Goal: Transaction & Acquisition: Purchase product/service

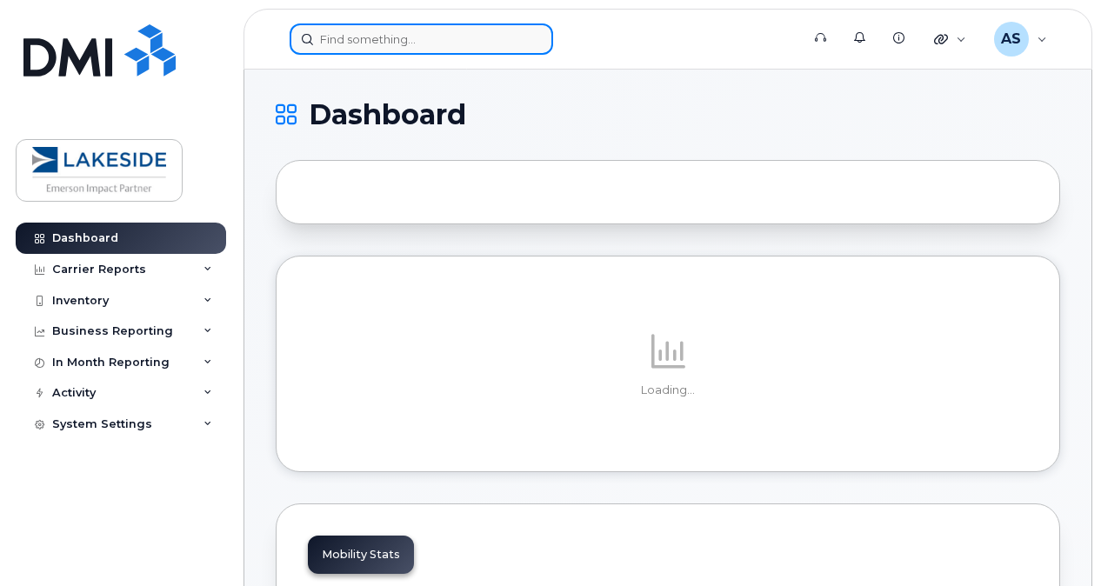
click at [349, 42] on input at bounding box center [421, 38] width 263 height 31
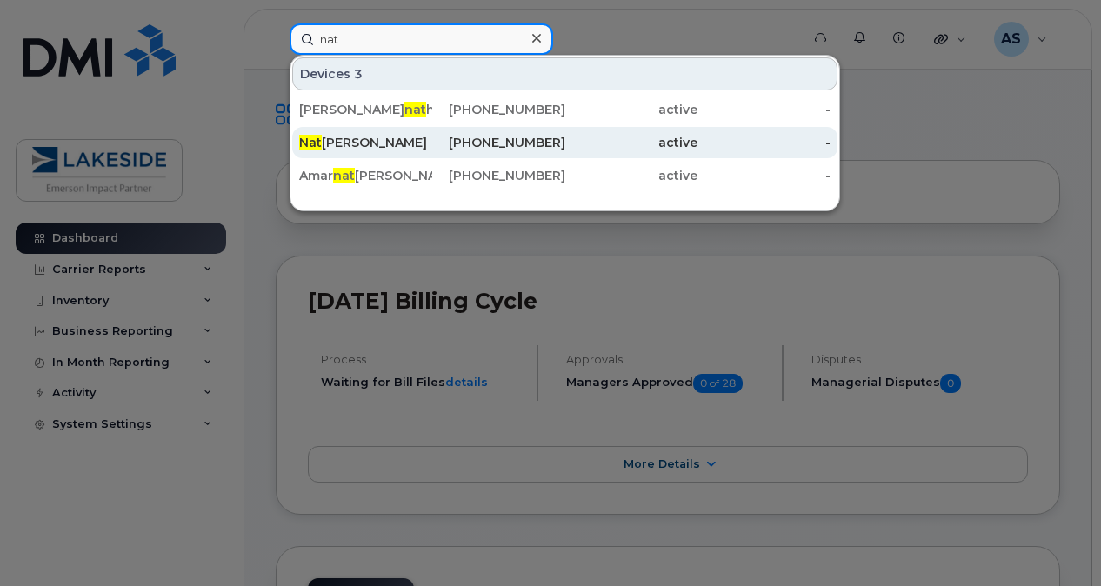
type input "nat"
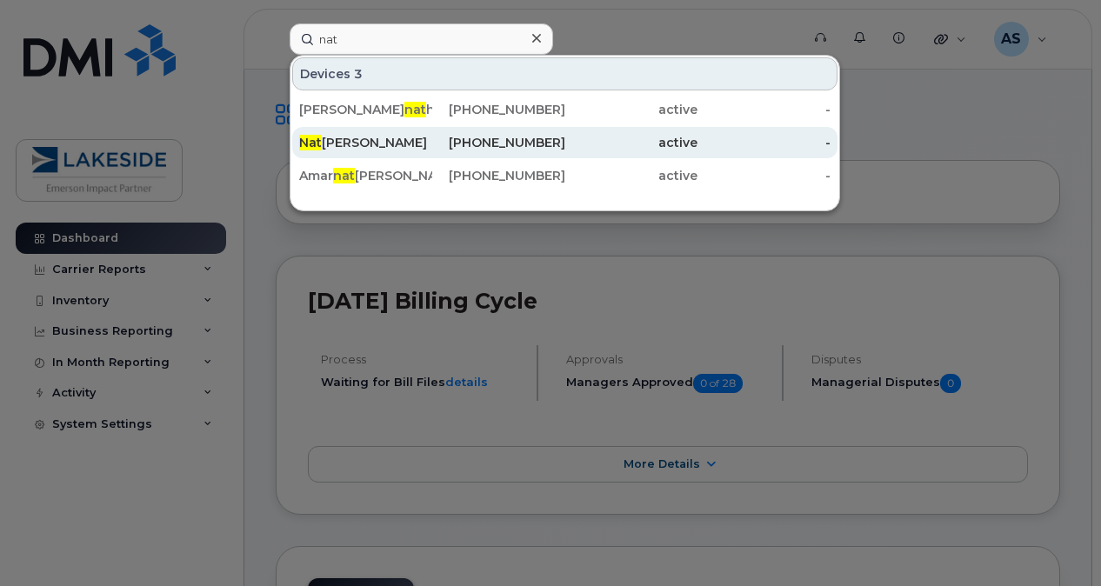
click at [364, 140] on div "[PERSON_NAME]" at bounding box center [365, 142] width 133 height 17
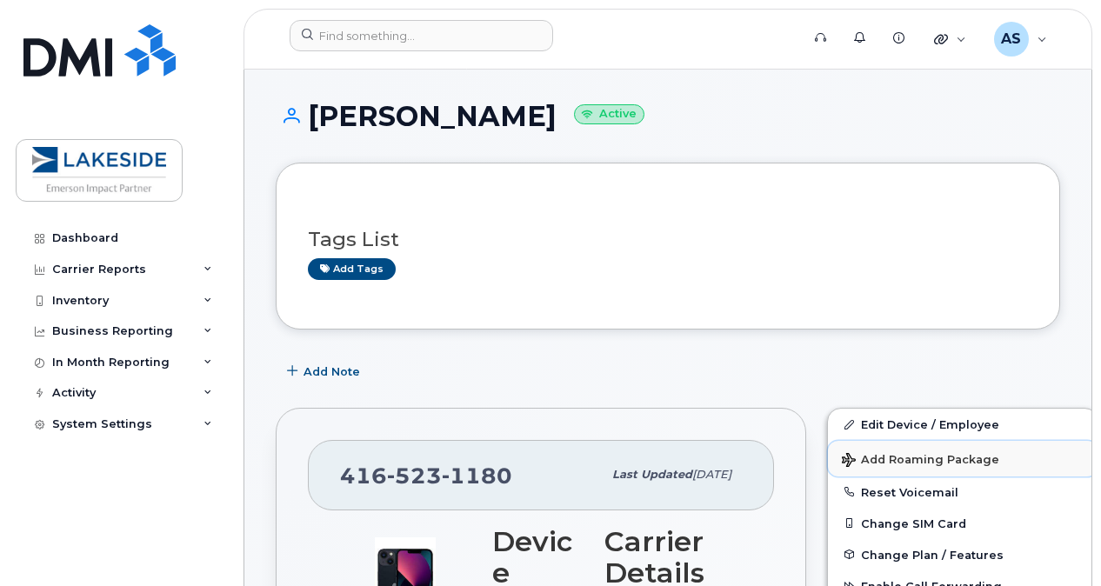
click at [853, 453] on span "Add Roaming Package" at bounding box center [920, 461] width 157 height 17
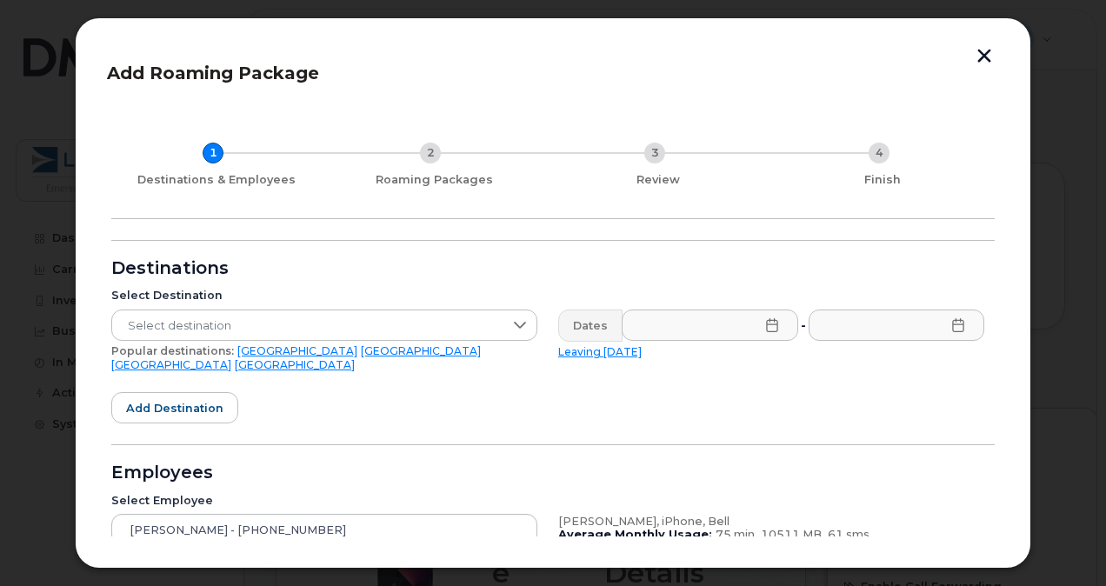
click at [362, 307] on div "Select Destination Select destination Popular destinations: USA Mexico United K…" at bounding box center [324, 329] width 447 height 103
click at [341, 316] on span "Select destination" at bounding box center [307, 325] width 391 height 31
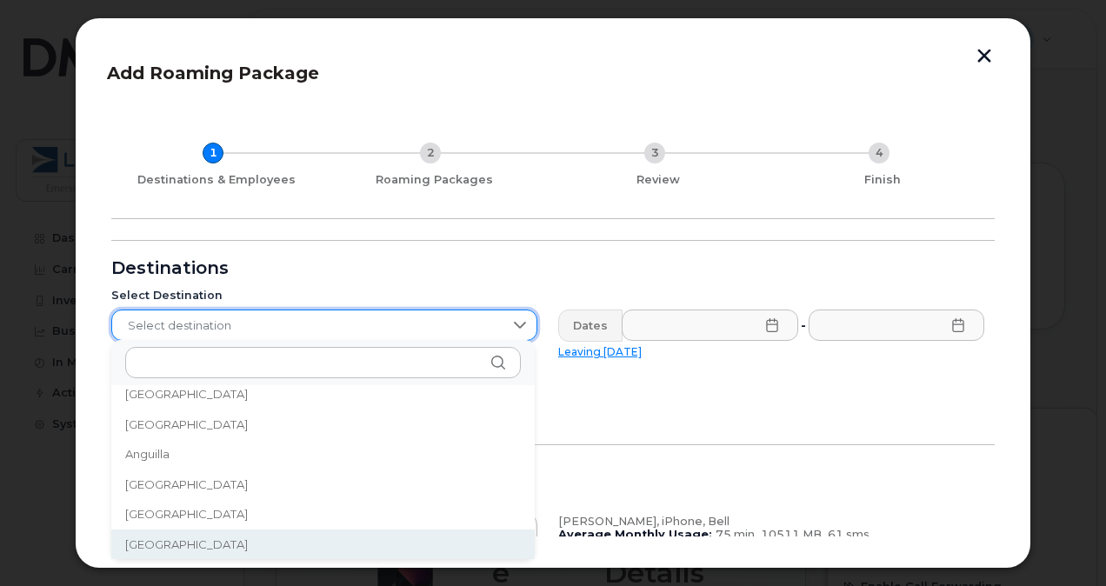
scroll to position [2507, 0]
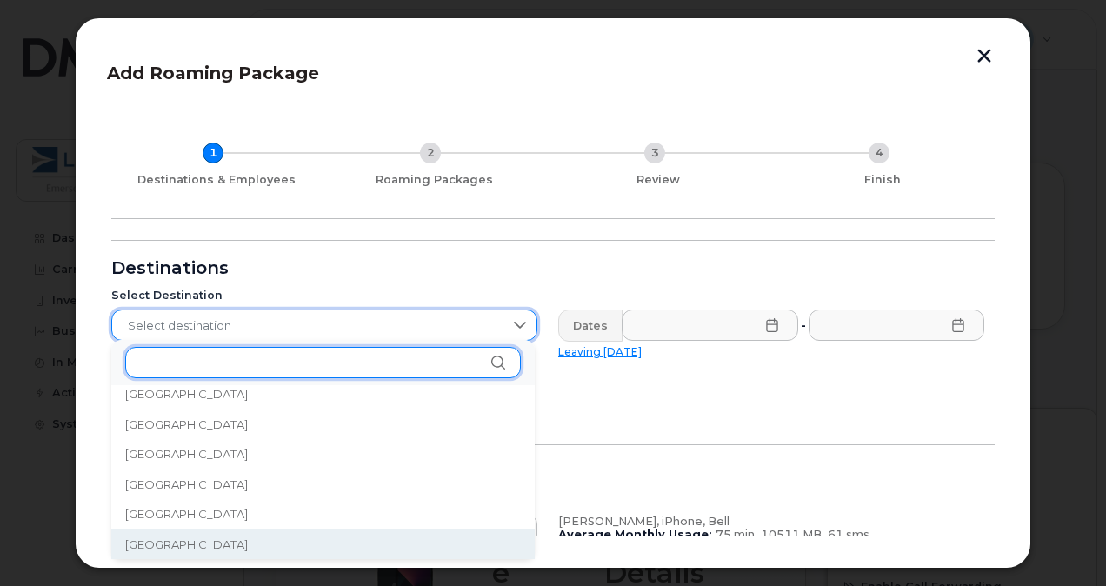
click at [259, 365] on input "text" at bounding box center [323, 362] width 396 height 31
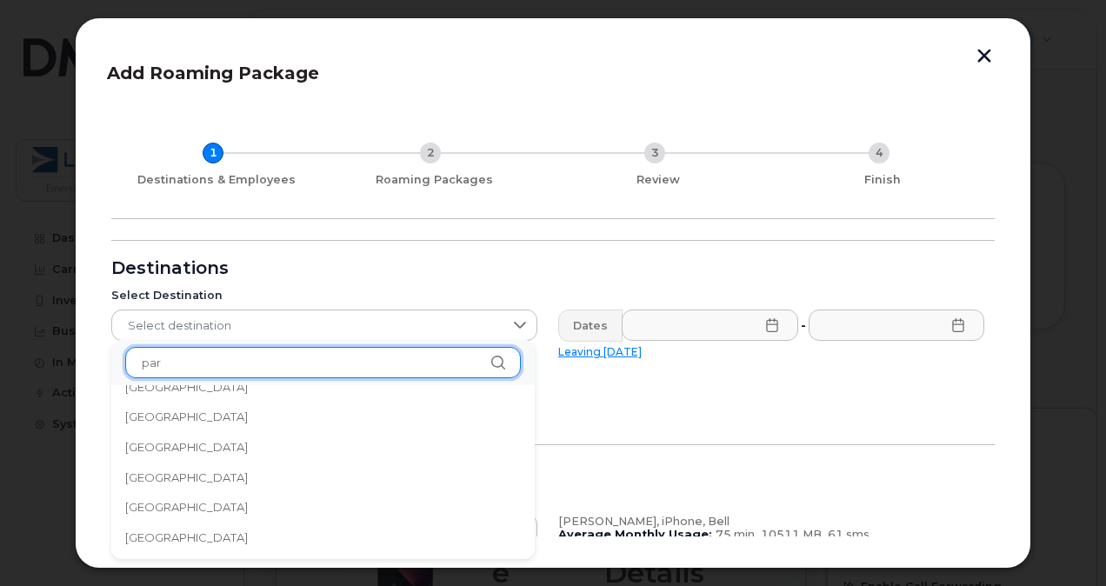
scroll to position [0, 0]
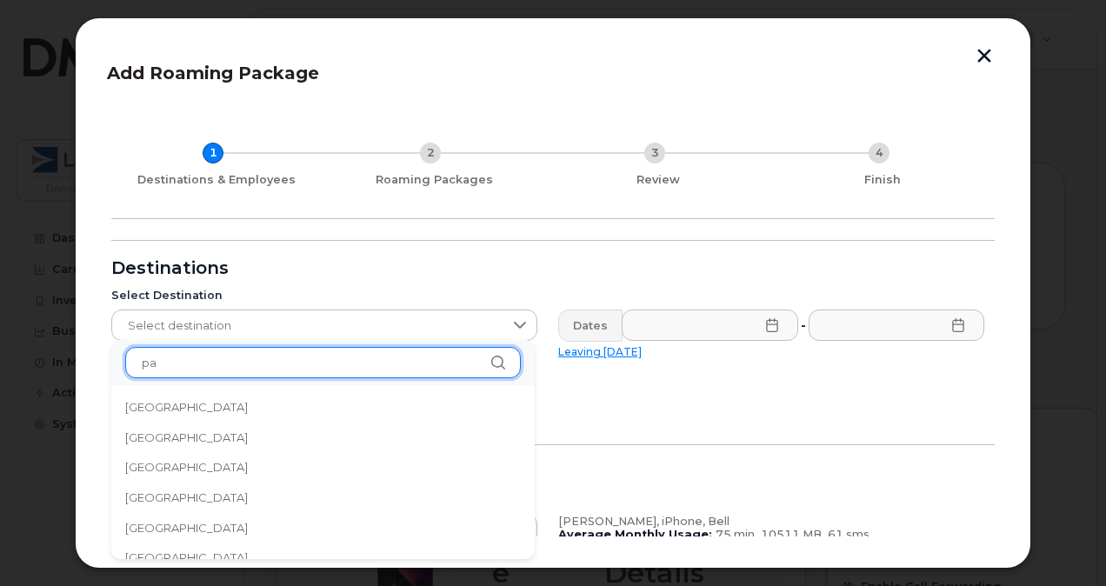
type input "p"
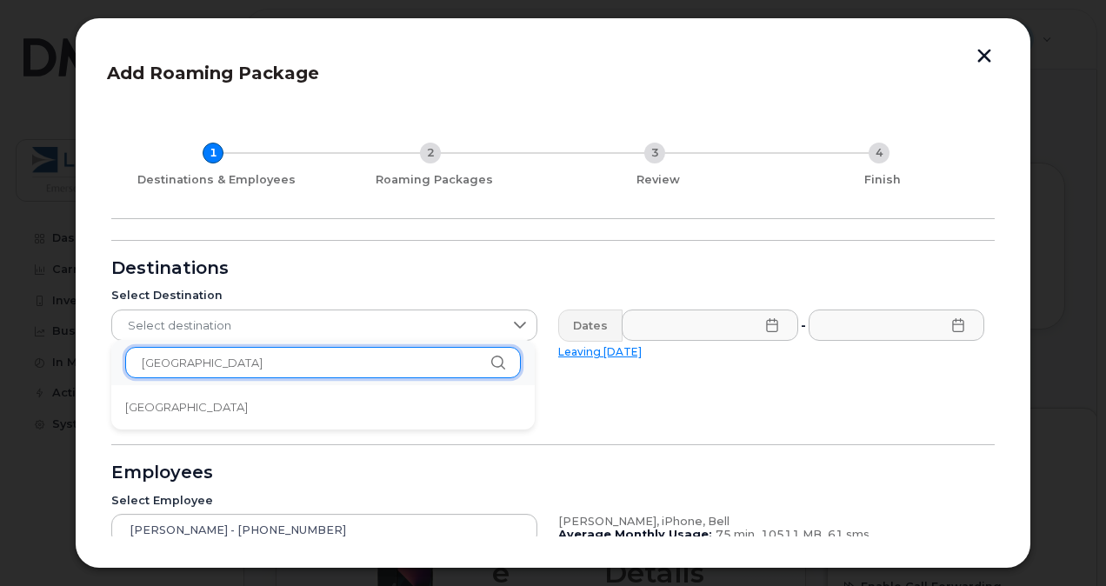
type input "france"
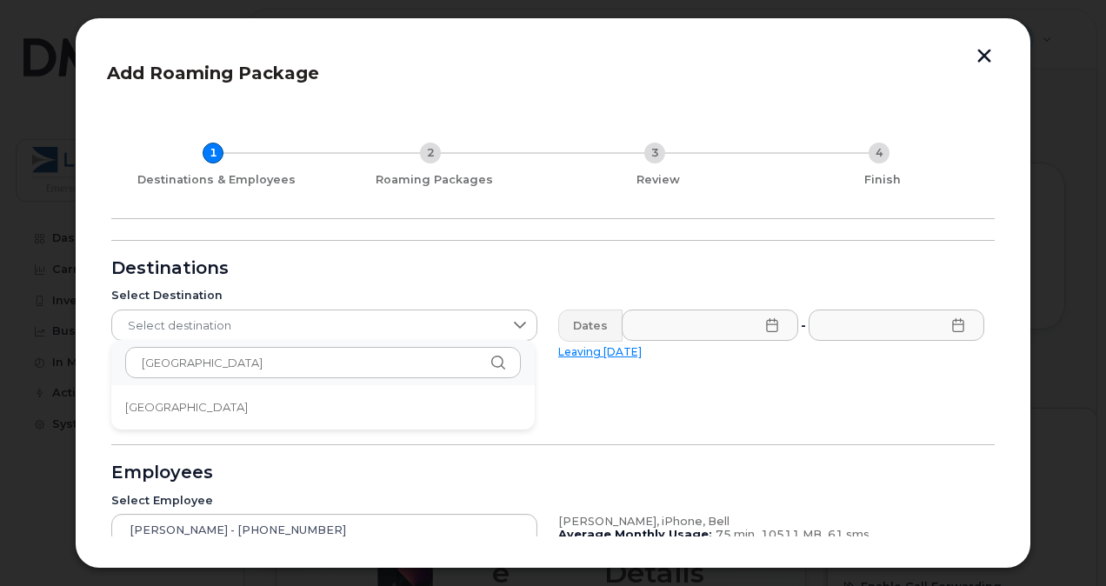
click at [137, 410] on span "[GEOGRAPHIC_DATA]" at bounding box center [186, 407] width 123 height 17
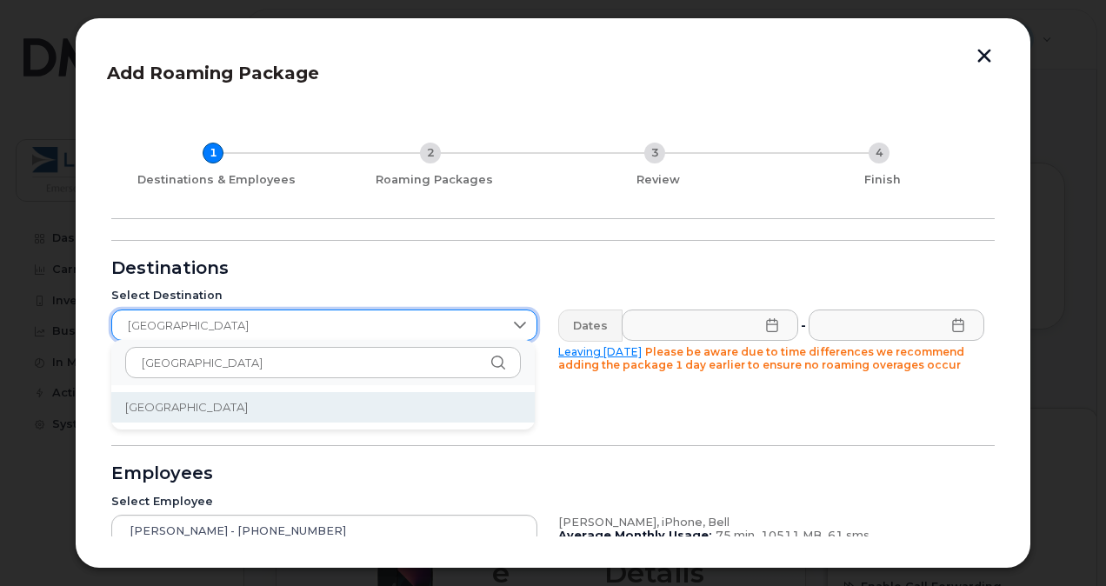
click at [137, 410] on span "[GEOGRAPHIC_DATA]" at bounding box center [186, 407] width 123 height 17
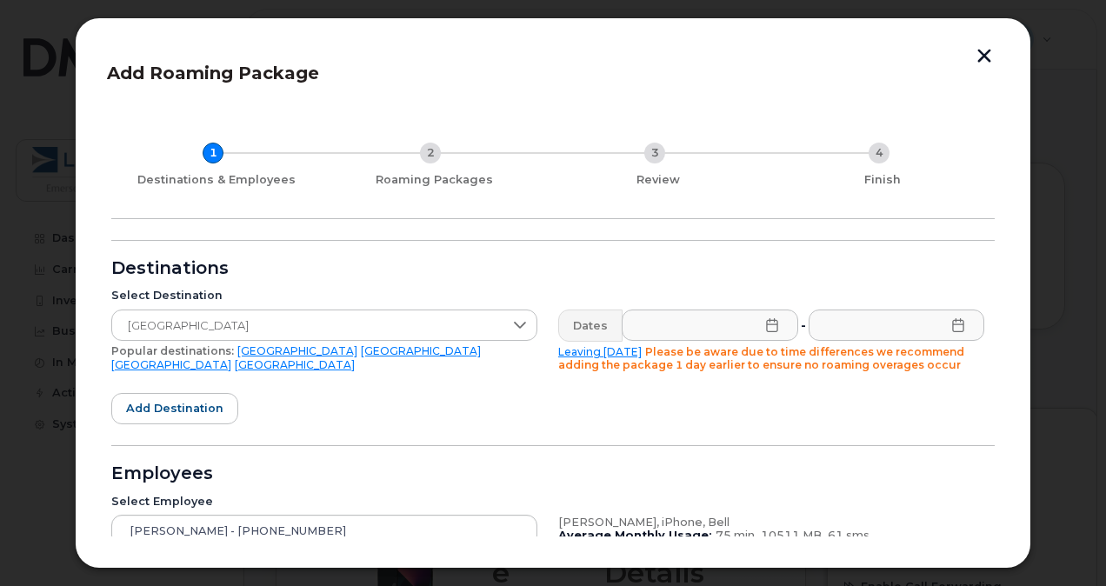
click at [513, 379] on div "Select Destination France Popular destinations: USA Mexico United Kingdom Canada" at bounding box center [324, 330] width 447 height 104
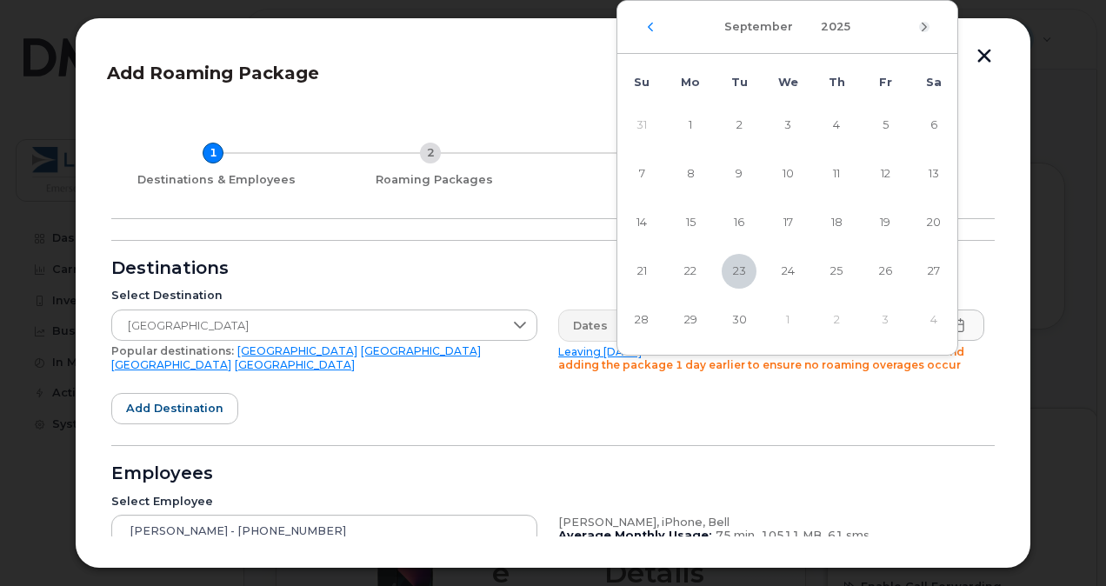
click at [922, 23] on icon "Next Month" at bounding box center [924, 27] width 10 height 14
click at [652, 169] on span "5" at bounding box center [641, 173] width 35 height 35
type input "10/05/2025"
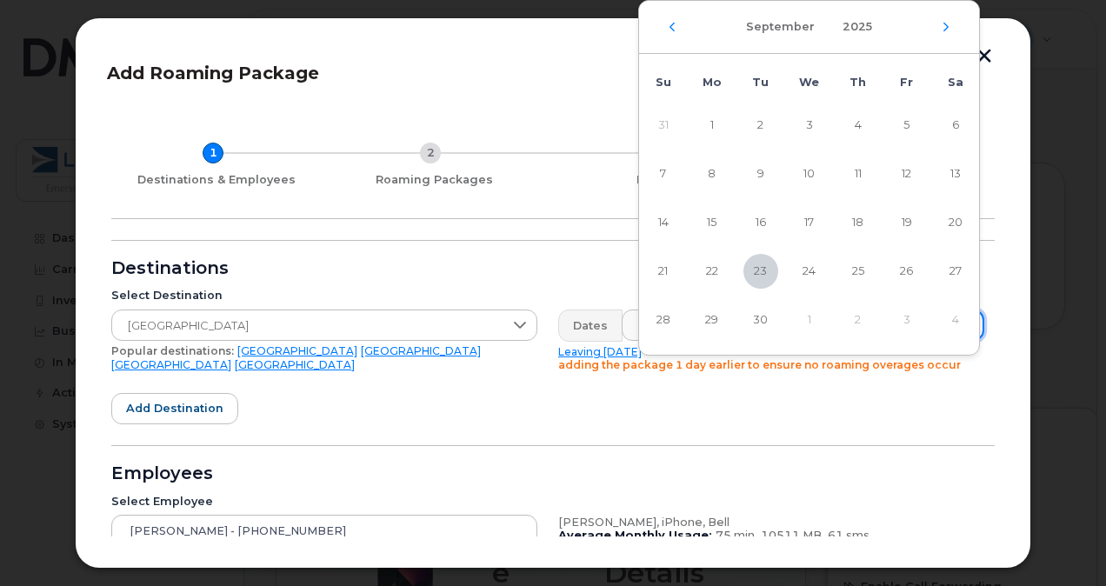
click at [934, 17] on div "September 2025" at bounding box center [809, 27] width 340 height 53
click at [946, 24] on icon "Next Month" at bounding box center [945, 27] width 5 height 9
click at [949, 183] on span "11" at bounding box center [955, 173] width 35 height 35
type input "10/11/2025"
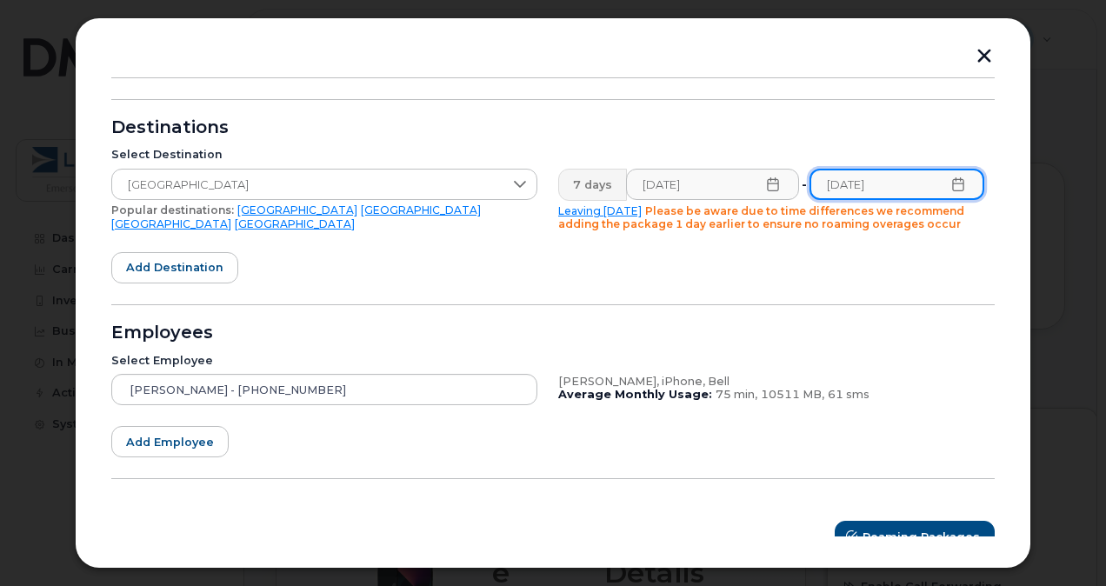
scroll to position [160, 0]
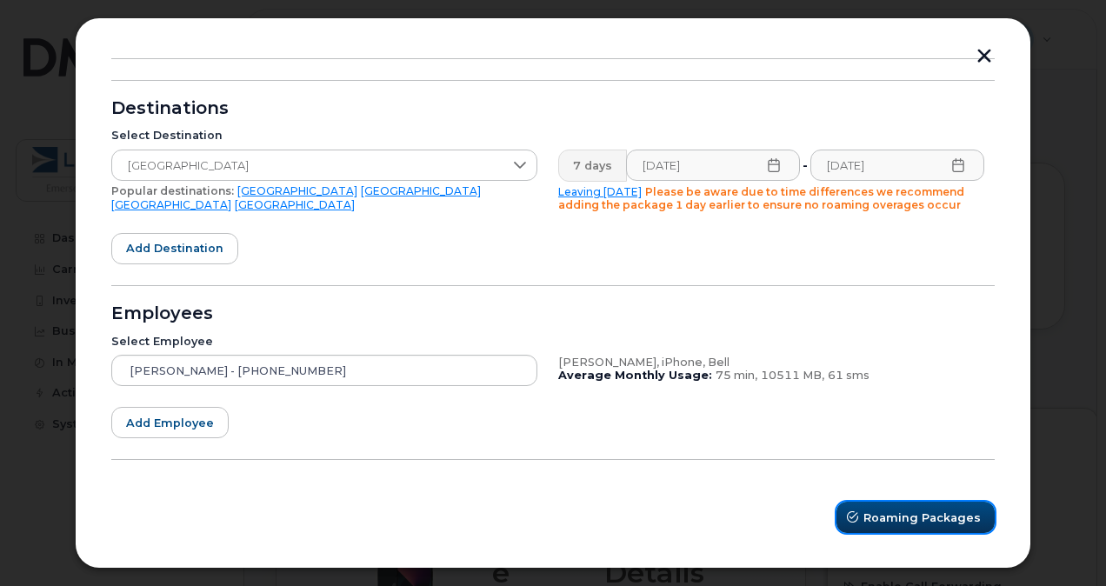
click at [913, 509] on span "Roaming Packages" at bounding box center [921, 517] width 117 height 17
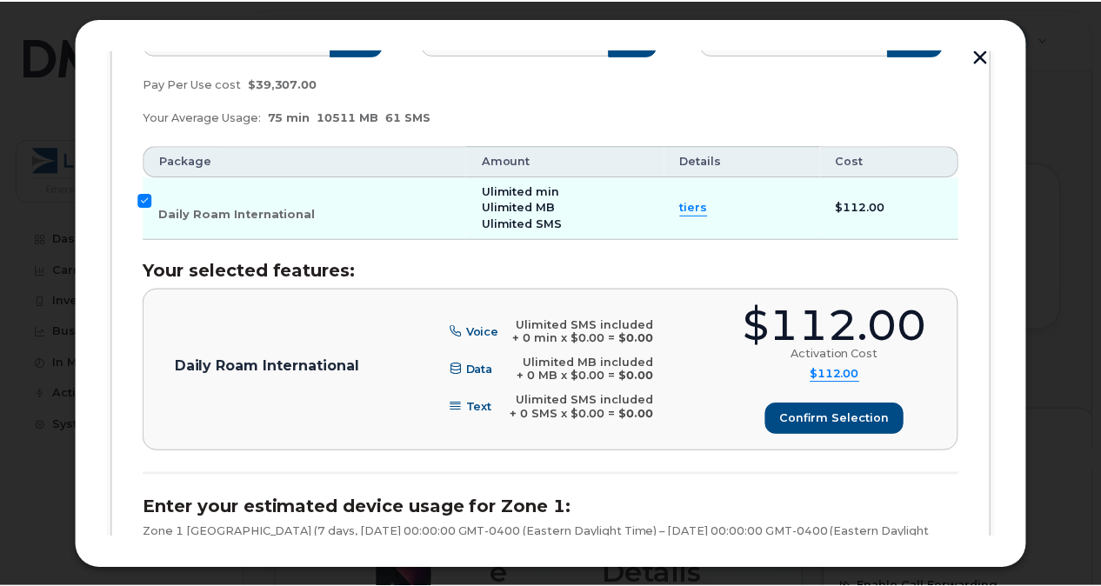
scroll to position [380, 0]
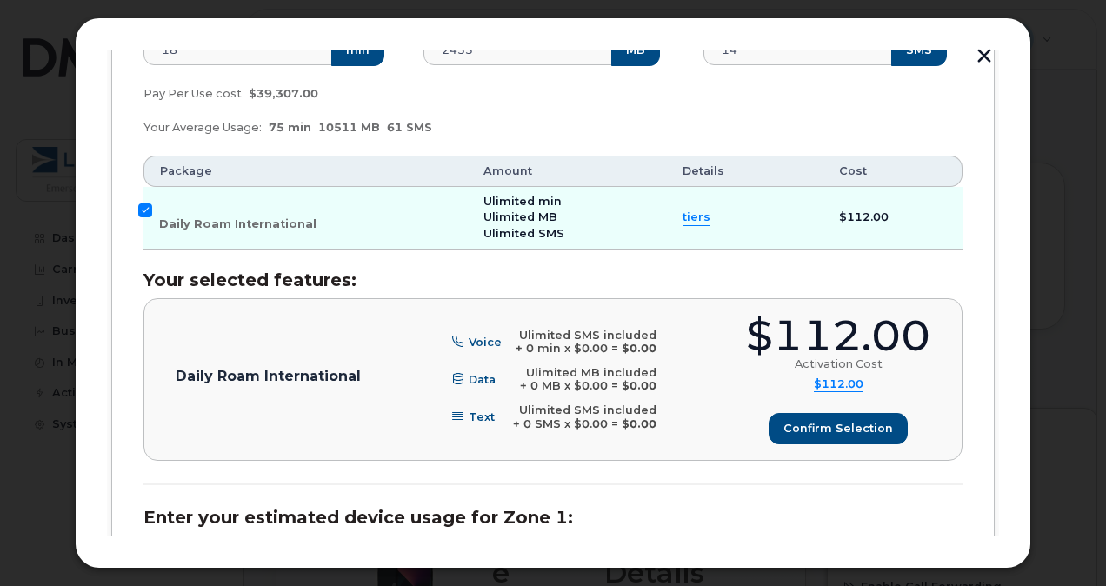
click at [987, 63] on button "button" at bounding box center [984, 58] width 26 height 18
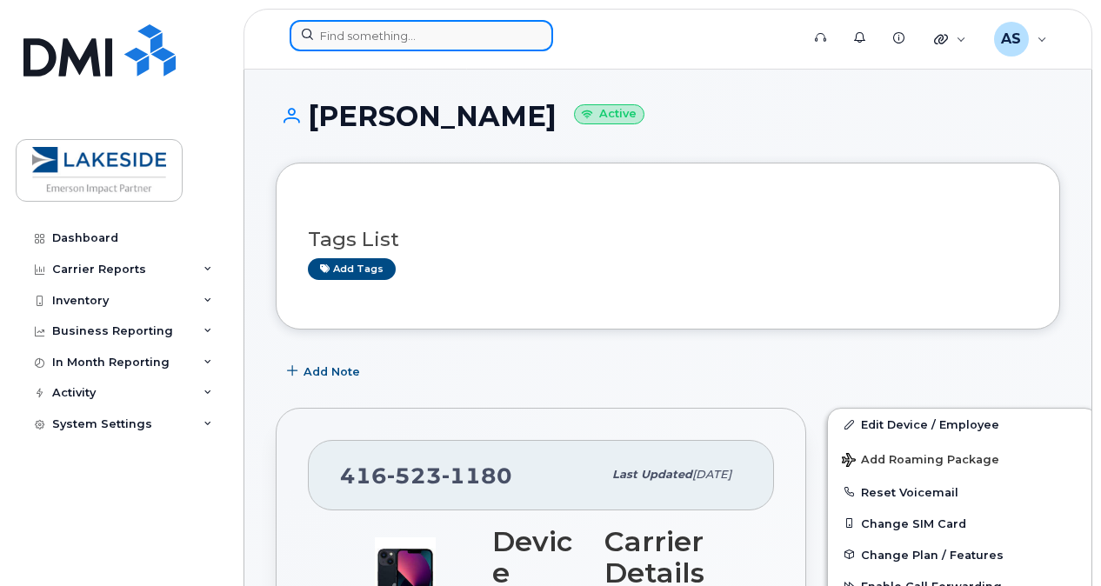
click at [332, 40] on input at bounding box center [421, 35] width 263 height 31
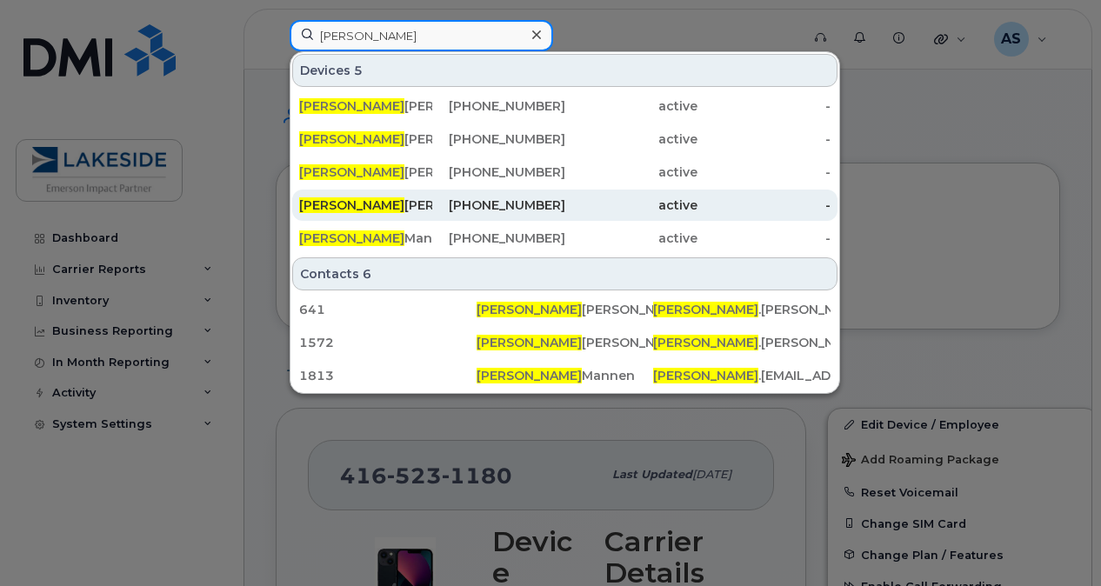
type input "steve"
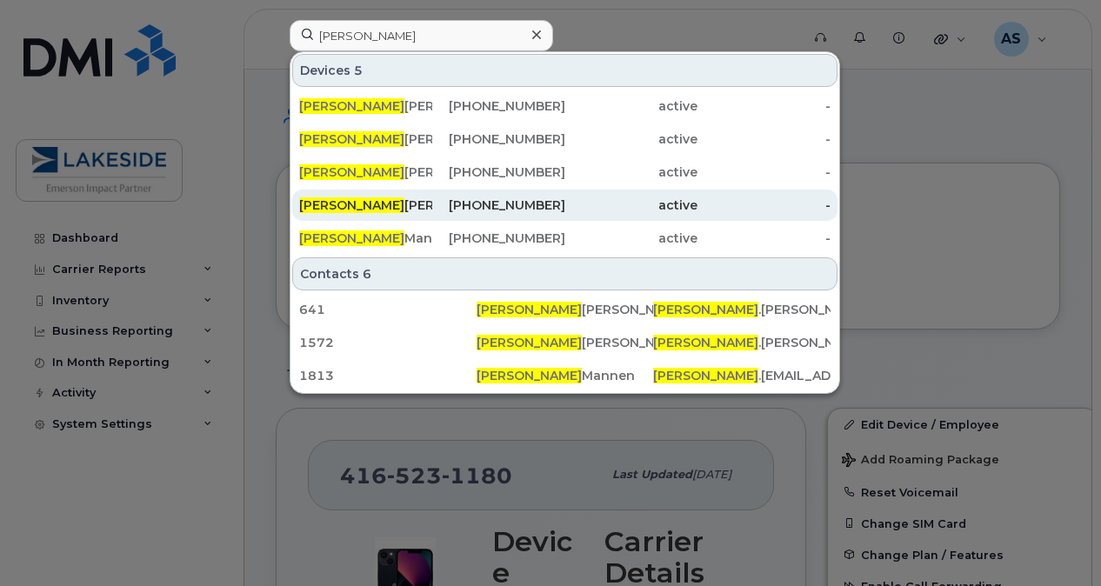
click at [392, 195] on div "Steve Sullivan" at bounding box center [365, 205] width 133 height 31
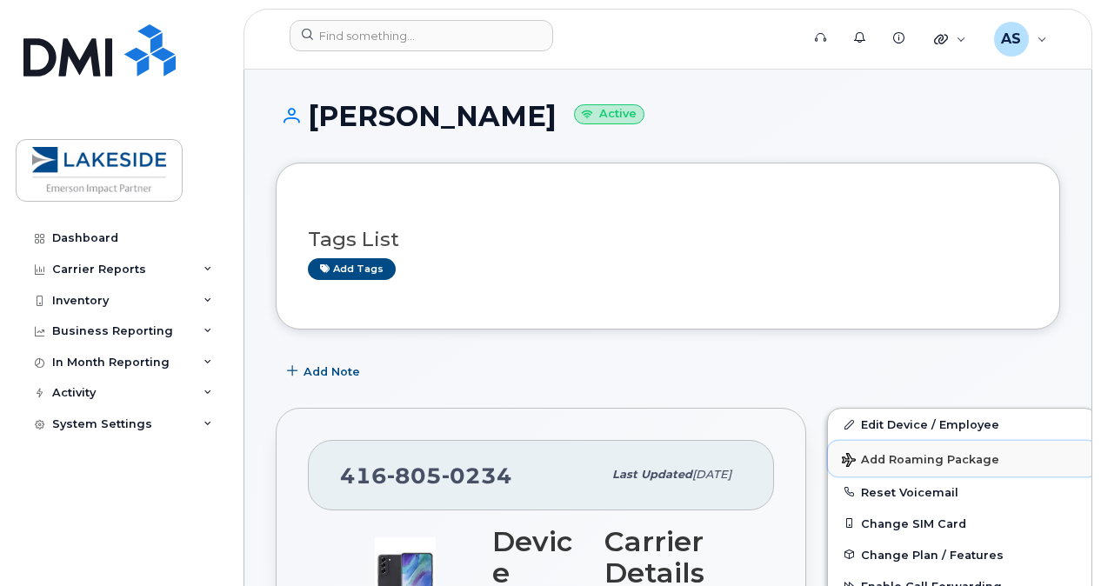
click at [869, 458] on span "Add Roaming Package" at bounding box center [920, 461] width 157 height 17
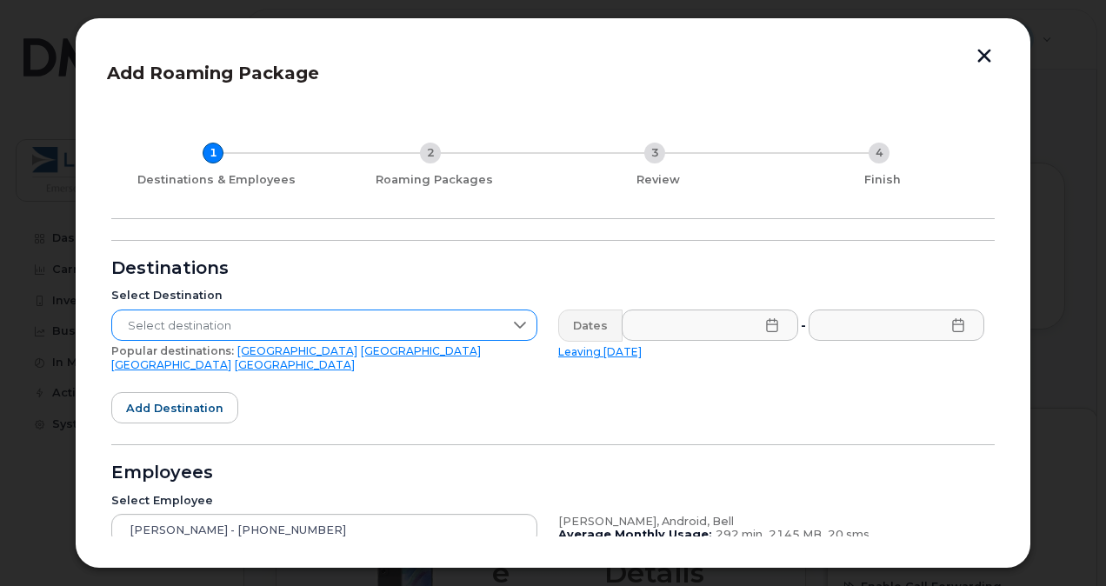
click at [254, 322] on span "Select destination" at bounding box center [307, 325] width 391 height 31
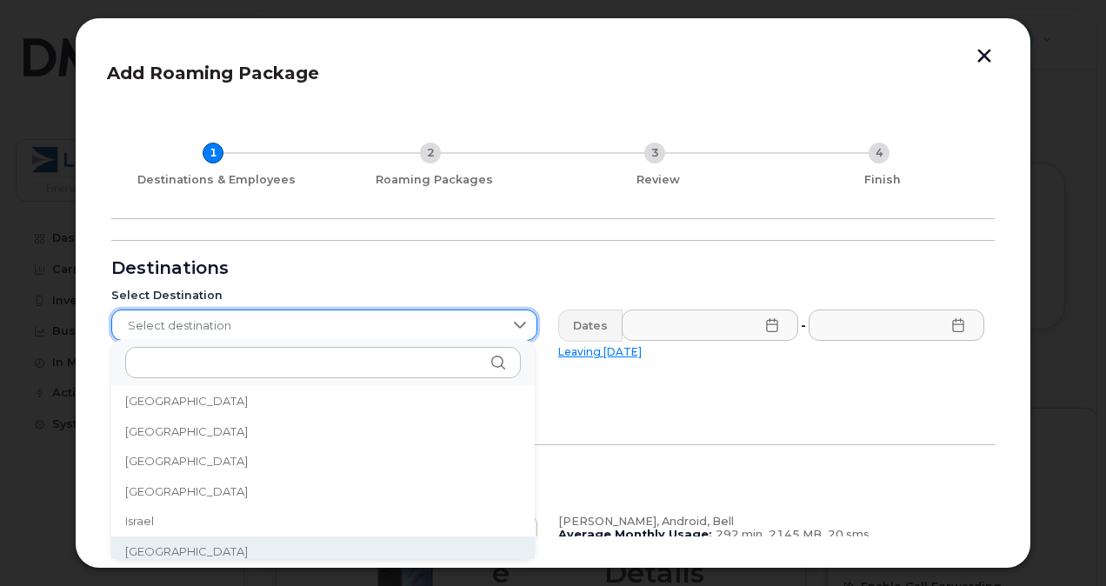
scroll to position [2718, 0]
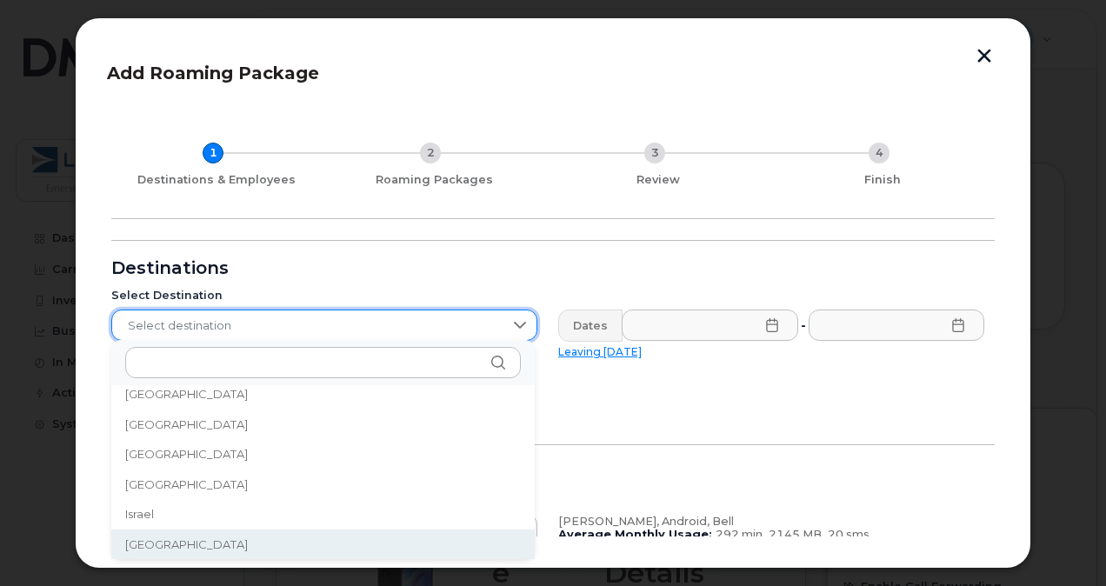
click at [158, 546] on li "[GEOGRAPHIC_DATA]" at bounding box center [322, 544] width 423 height 30
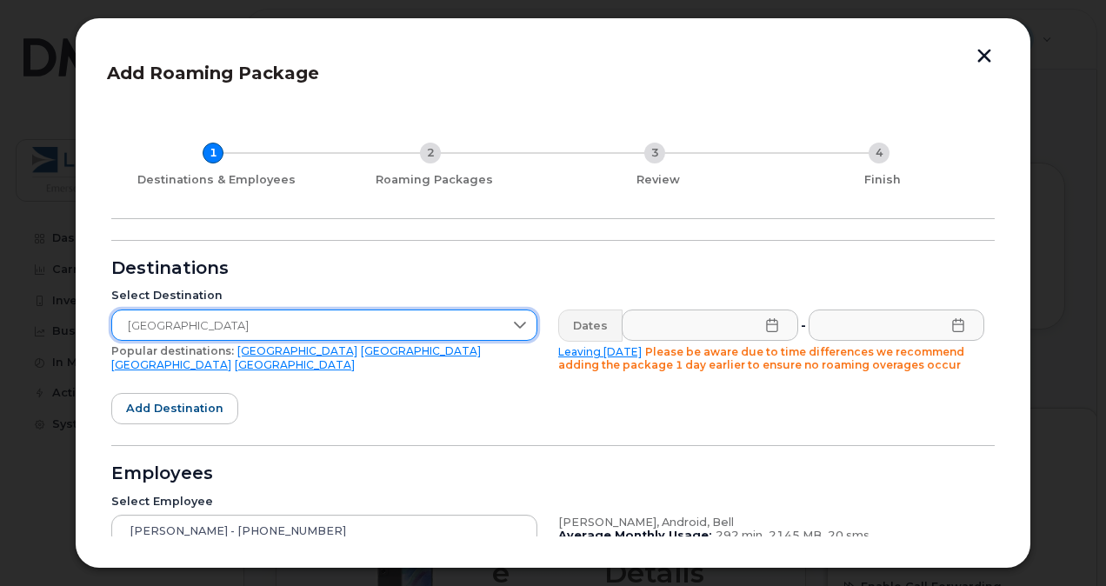
click at [766, 325] on icon at bounding box center [772, 325] width 14 height 14
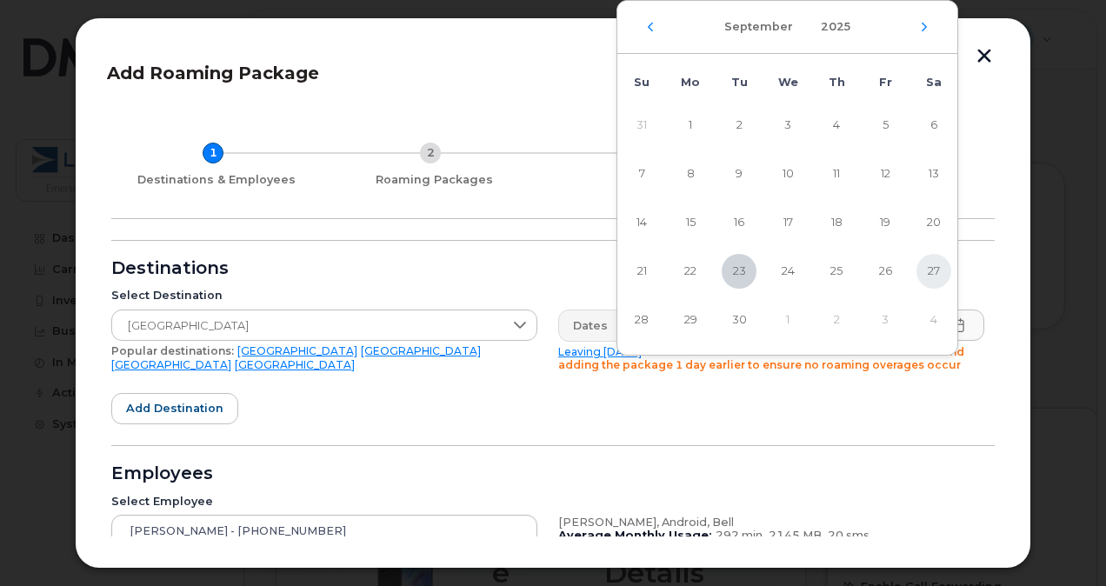
click at [934, 259] on span "27" at bounding box center [933, 271] width 35 height 35
type input "[DATE]"
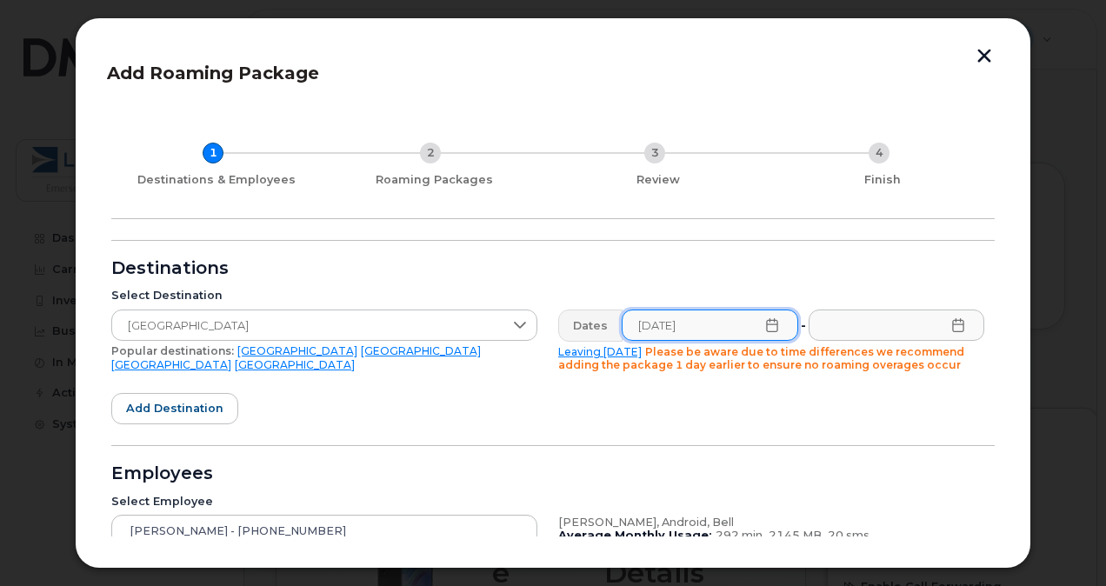
click at [956, 324] on icon at bounding box center [957, 325] width 11 height 14
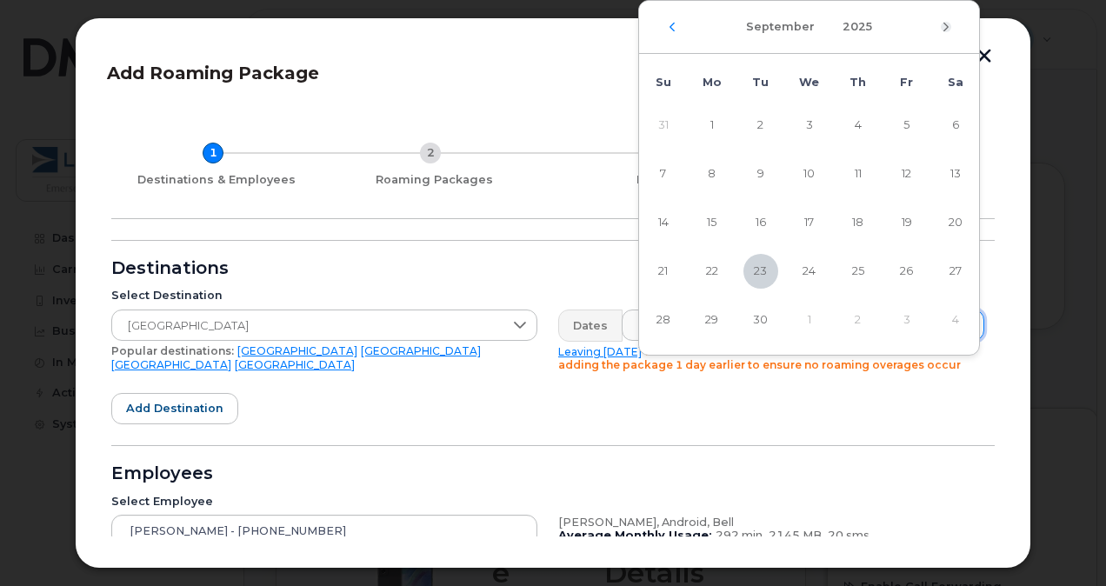
click at [948, 23] on icon "Next Month" at bounding box center [946, 27] width 10 height 14
click at [659, 223] on span "12" at bounding box center [663, 222] width 35 height 35
type input "[DATE]"
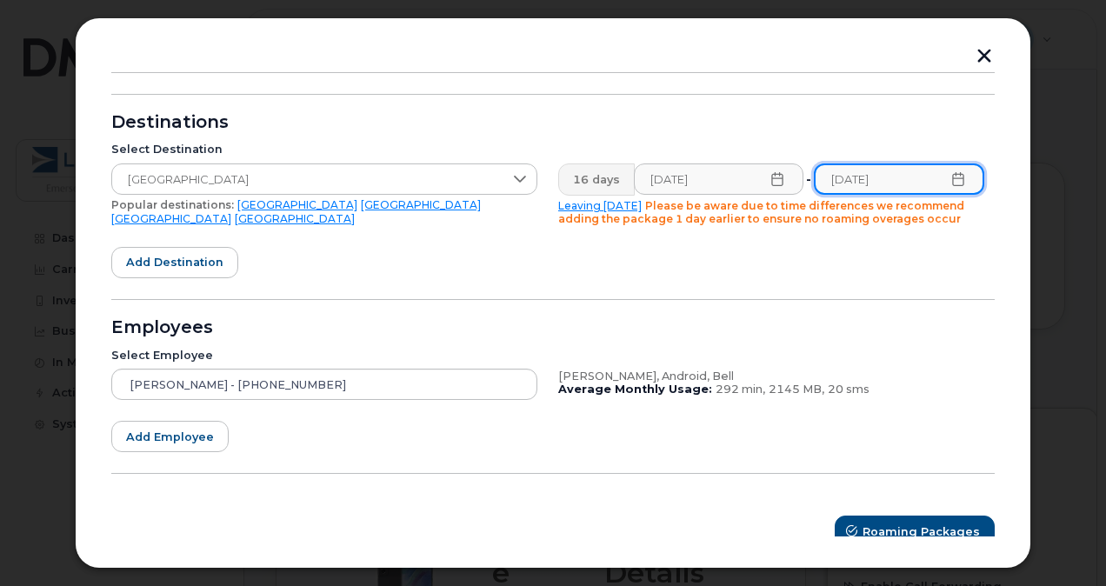
scroll to position [160, 0]
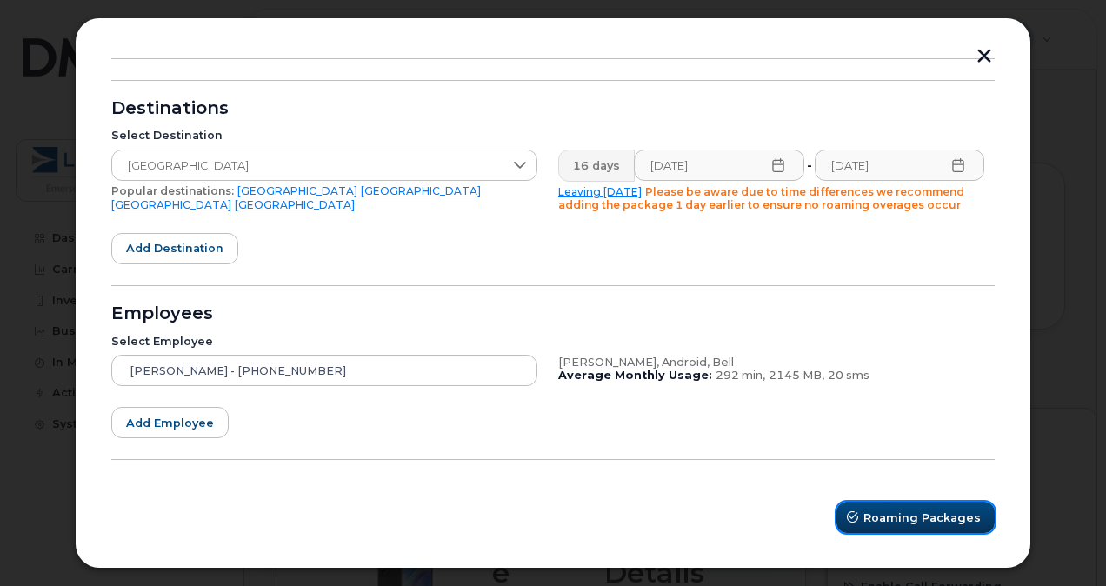
click at [880, 529] on button "Roaming Packages" at bounding box center [915, 517] width 158 height 31
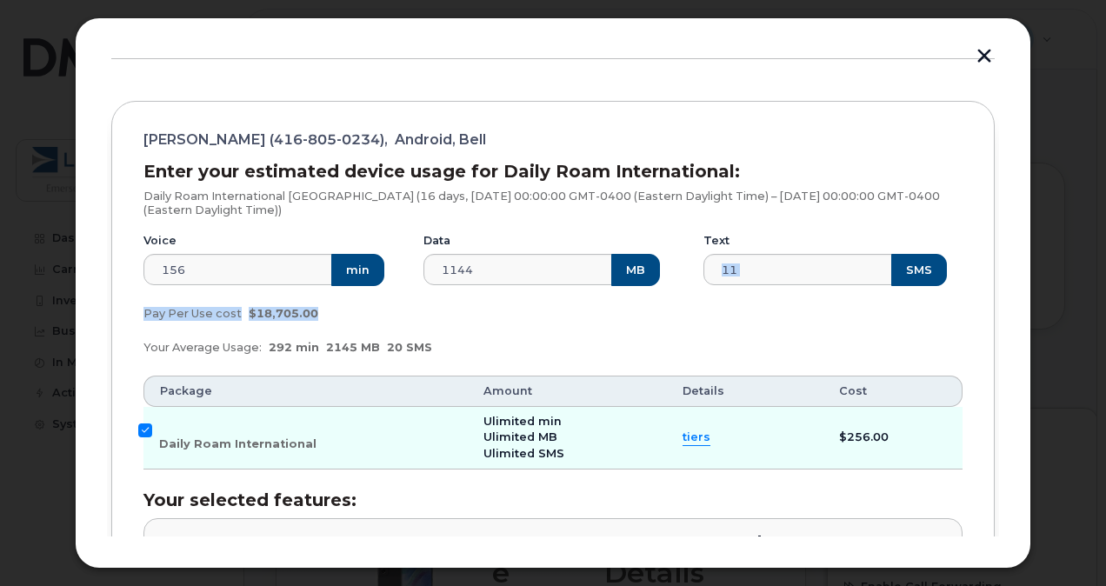
drag, startPoint x: 1007, startPoint y: 226, endPoint x: 998, endPoint y: 300, distance: 74.4
click at [998, 300] on div "Add Roaming Package 1 Destinations & Employees 2 Roaming Packages 3 Review 4 Fi…" at bounding box center [553, 292] width 956 height 551
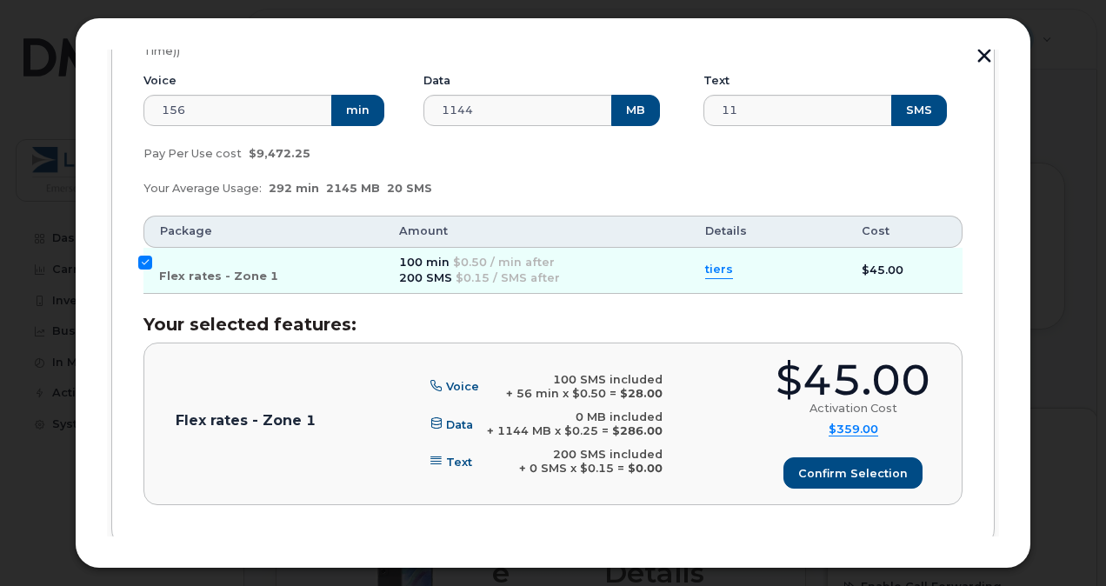
scroll to position [888, 0]
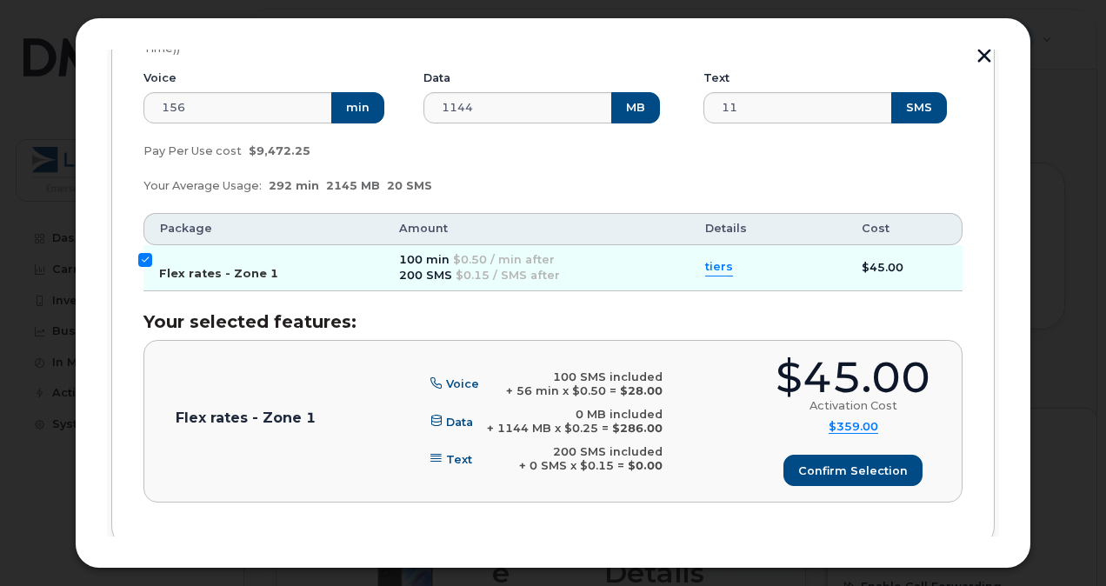
click at [149, 259] on input "Flex rates - Zone 1" at bounding box center [145, 260] width 14 height 14
checkbox input "false"
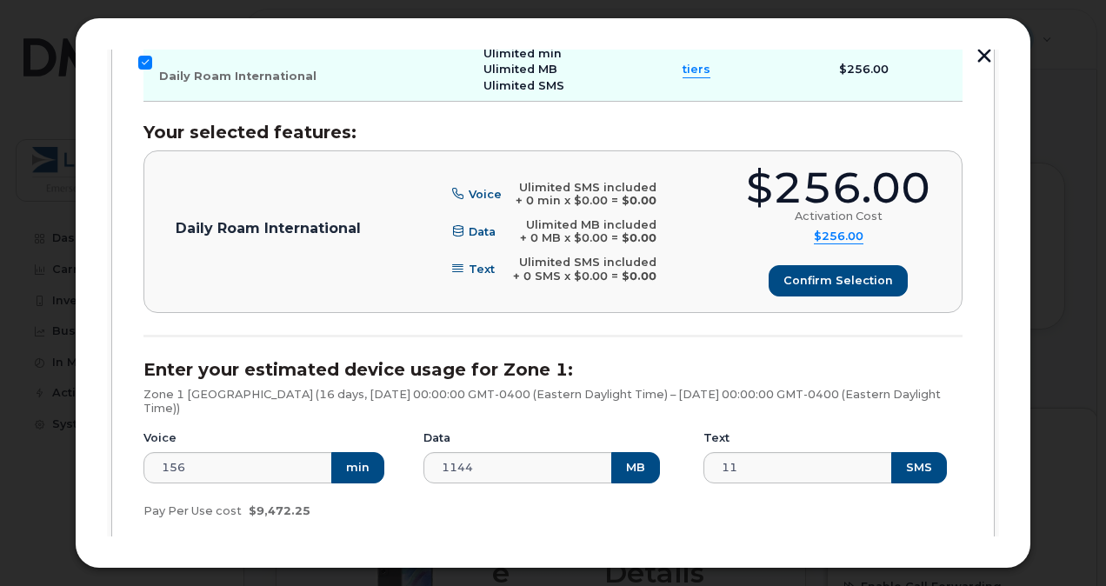
scroll to position [507, 0]
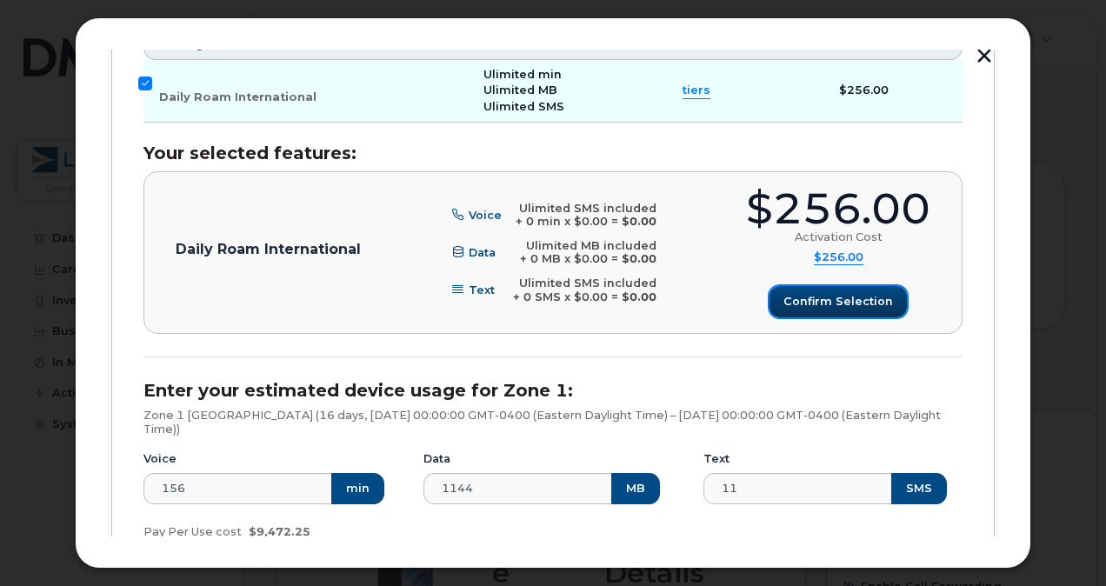
click at [834, 299] on span "Confirm selection" at bounding box center [838, 301] width 110 height 17
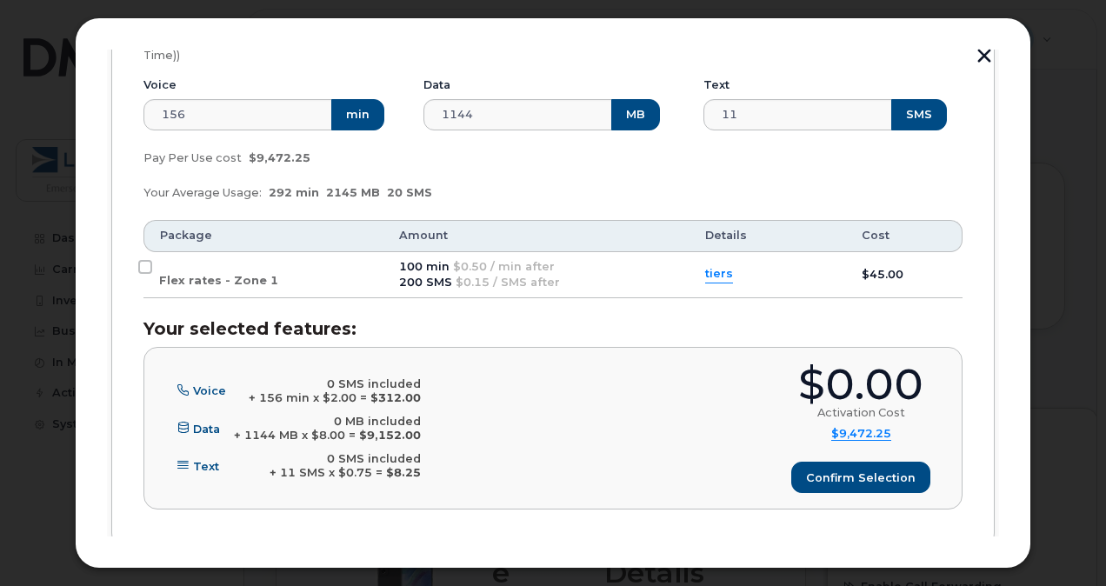
scroll to position [974, 0]
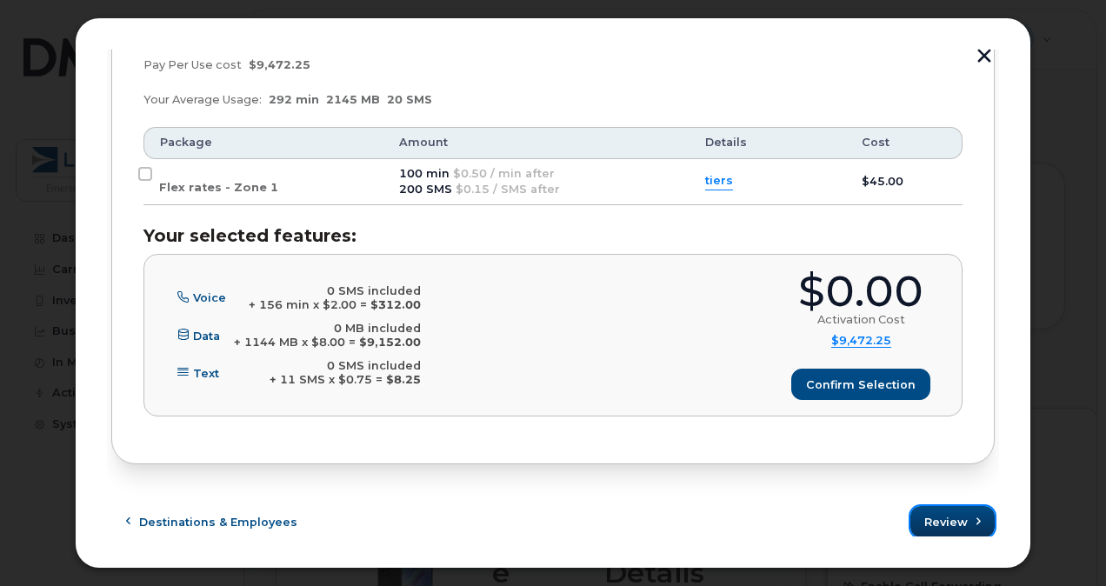
click at [955, 514] on span "Review" at bounding box center [945, 522] width 43 height 17
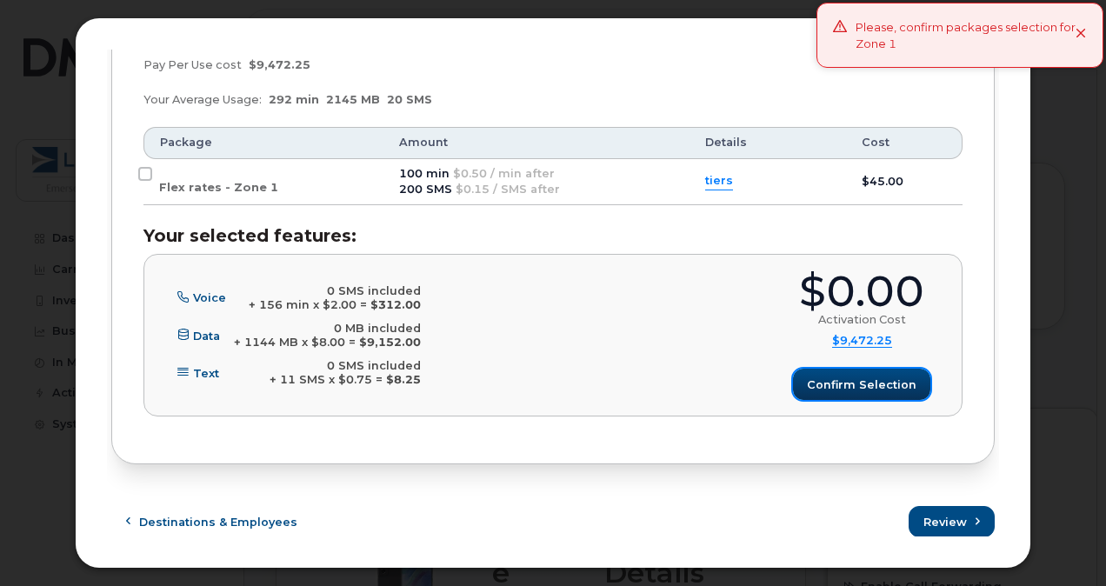
click at [875, 378] on span "Confirm selection" at bounding box center [862, 384] width 110 height 17
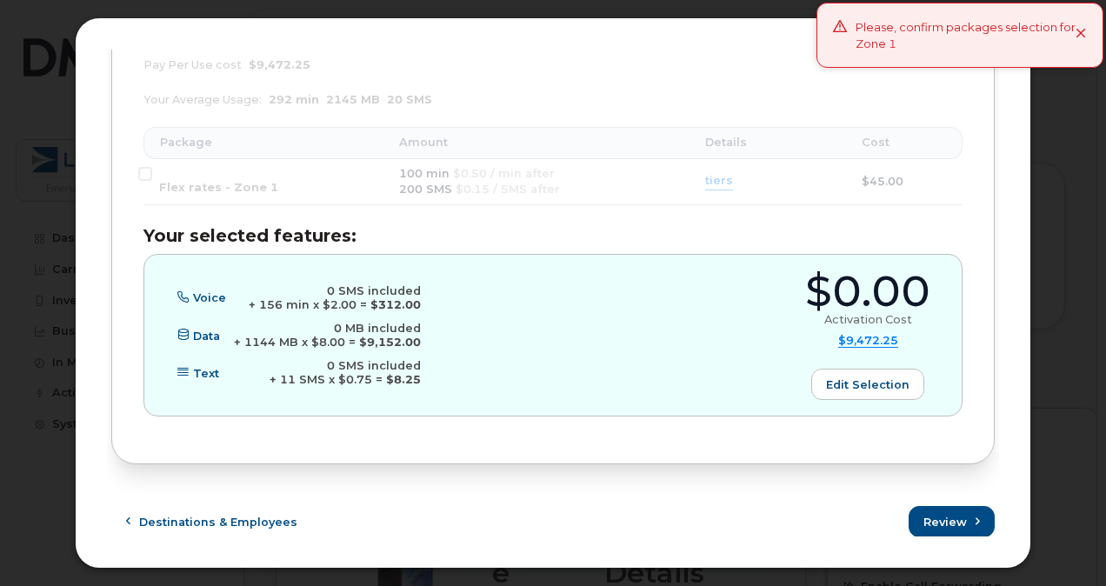
click at [956, 506] on button "Review" at bounding box center [952, 521] width 84 height 31
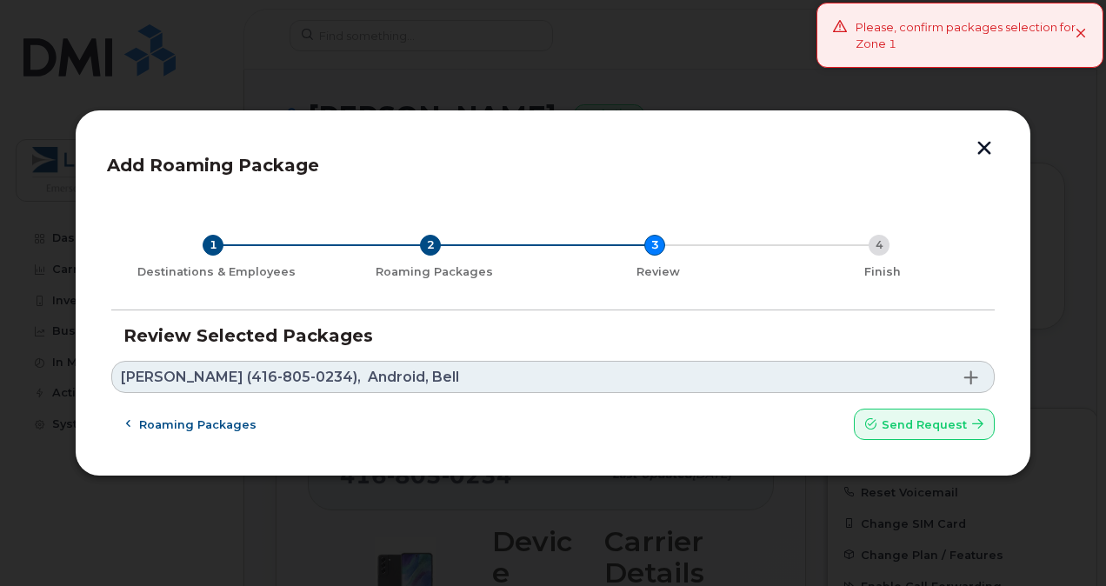
scroll to position [0, 0]
click at [929, 433] on button "Send request" at bounding box center [924, 424] width 141 height 31
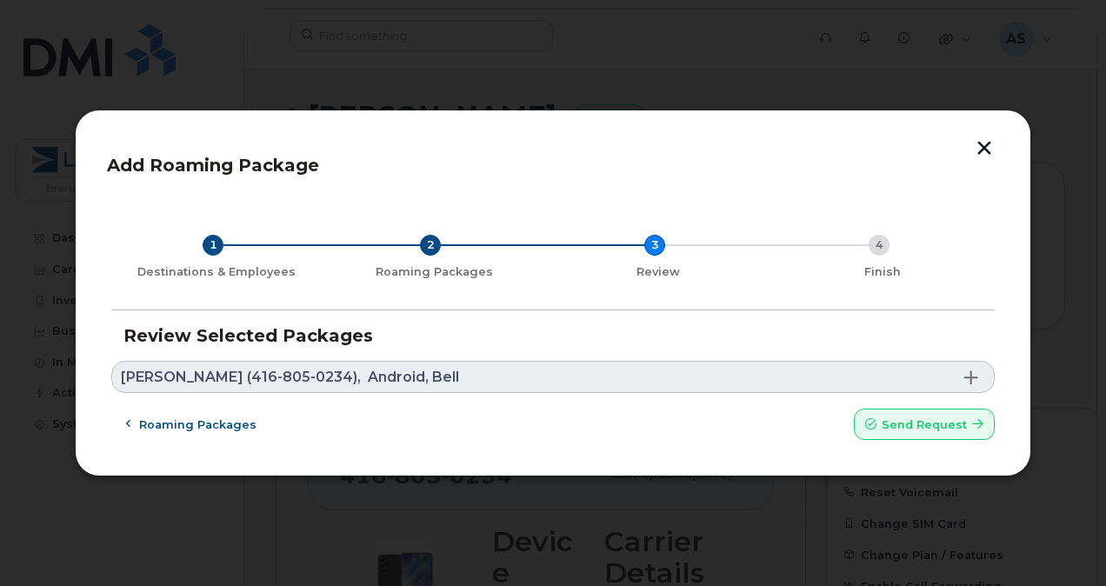
click at [975, 379] on span at bounding box center [971, 377] width 14 height 14
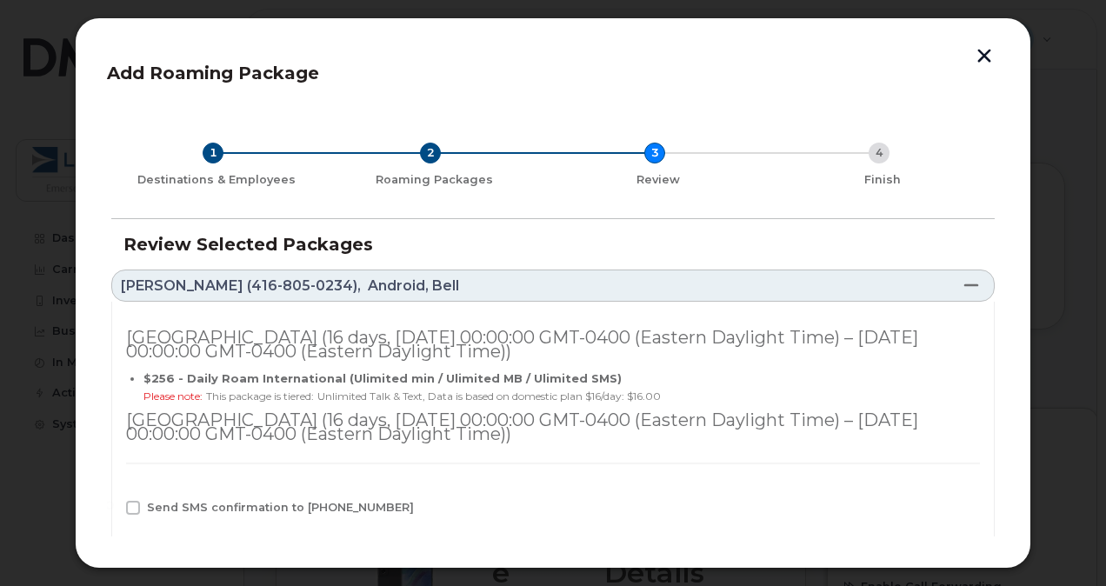
click at [292, 513] on div "Send SMS confirmation to [PHONE_NUMBER]" at bounding box center [553, 512] width 854 height 23
click at [130, 509] on span at bounding box center [133, 508] width 14 height 14
click at [114, 509] on input "Send SMS confirmation to [PHONE_NUMBER]" at bounding box center [109, 505] width 9 height 9
checkbox input "true"
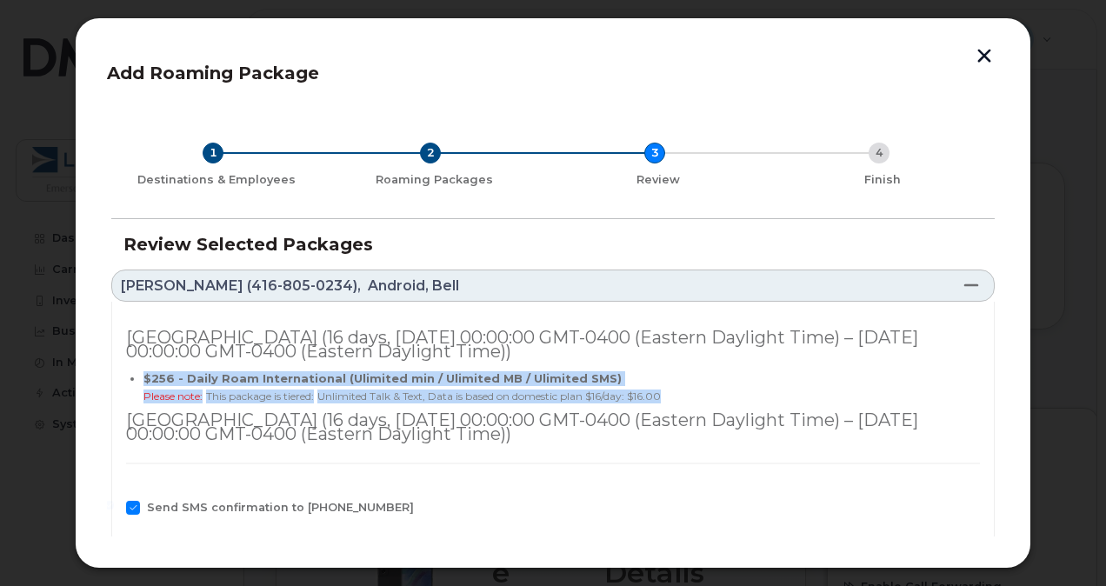
drag, startPoint x: 988, startPoint y: 359, endPoint x: 990, endPoint y: 400, distance: 40.9
click at [990, 400] on div "1 Destinations & Employees 2 Roaming Packages 3 Review 4 Finish Review Selected…" at bounding box center [553, 389] width 892 height 565
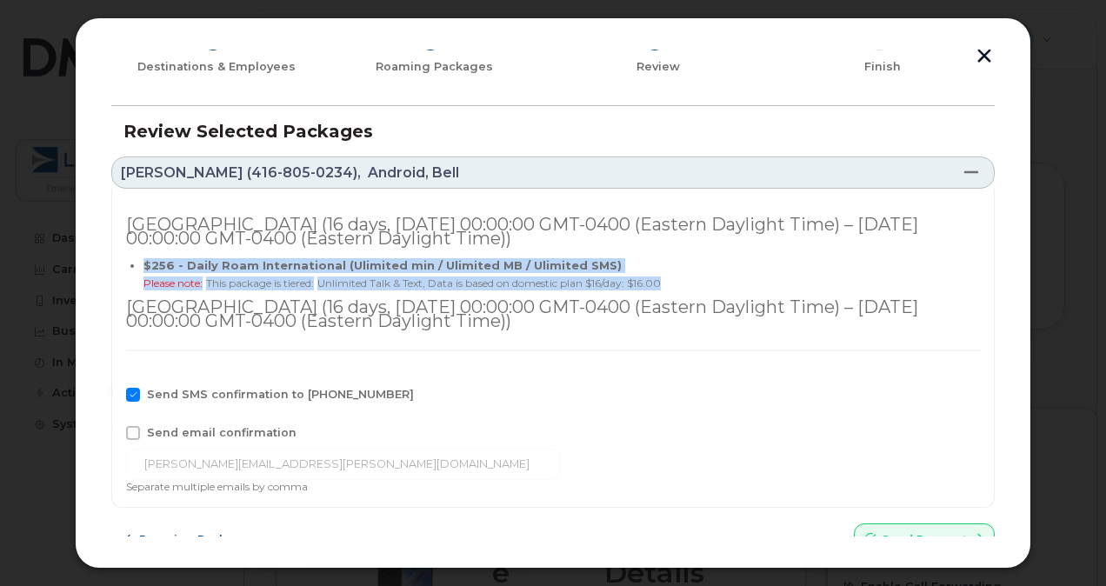
scroll to position [134, 0]
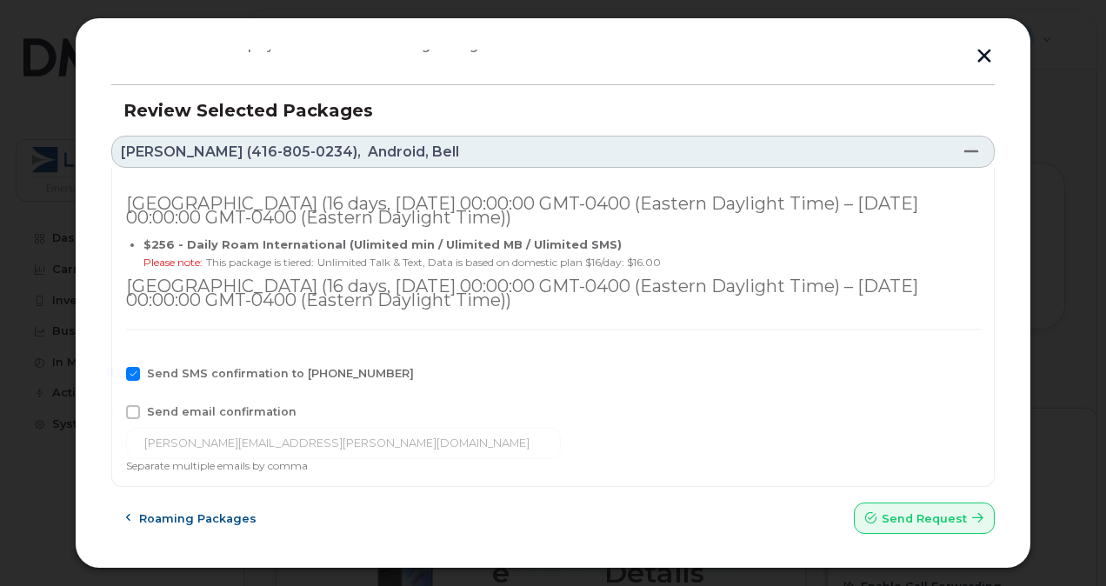
click at [243, 407] on span "Send email confirmation" at bounding box center [222, 411] width 150 height 13
click at [114, 407] on input "Send email confirmation" at bounding box center [109, 409] width 9 height 9
checkbox input "true"
click at [871, 523] on span "submit" at bounding box center [870, 518] width 17 height 17
